Goal: Information Seeking & Learning: Stay updated

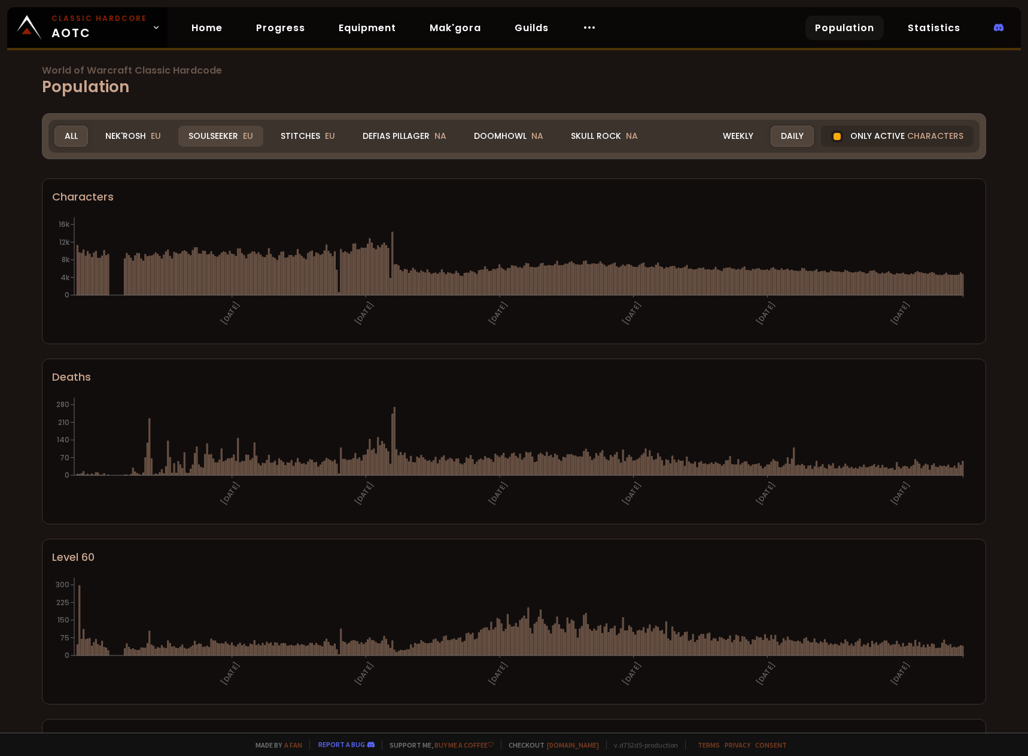
click at [198, 139] on div "Soulseeker EU" at bounding box center [220, 136] width 85 height 21
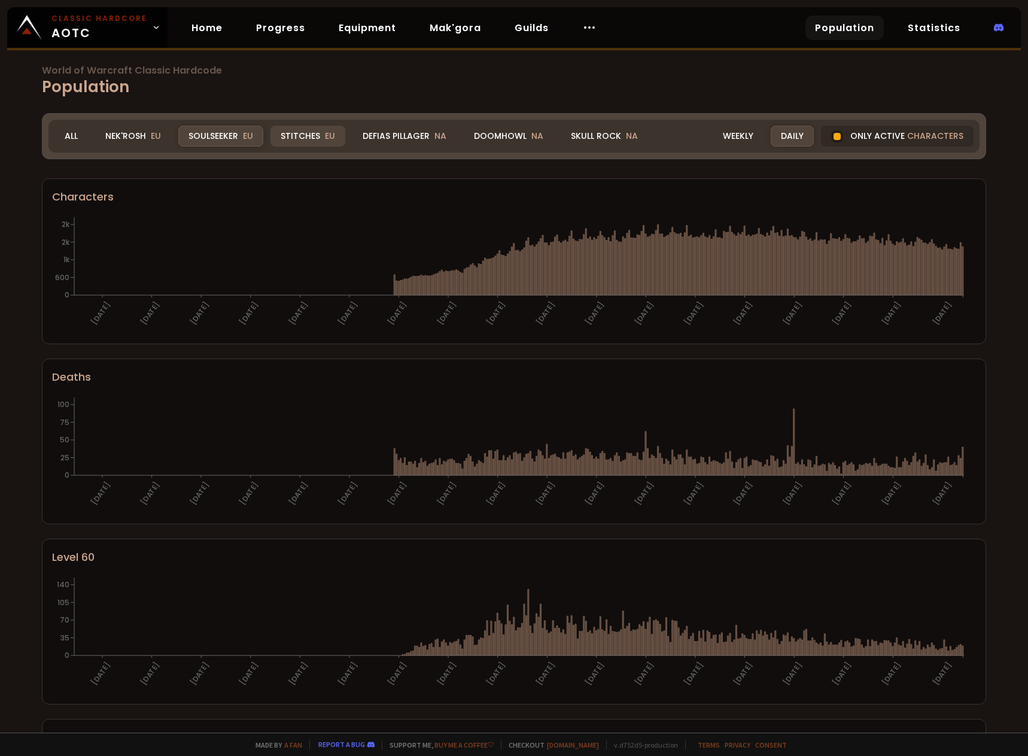
click at [301, 141] on div "Stitches EU" at bounding box center [308, 136] width 75 height 21
click at [149, 132] on div "Nek'Rosh EU" at bounding box center [133, 136] width 76 height 21
click at [211, 135] on div "Soulseeker EU" at bounding box center [220, 136] width 85 height 21
